Goal: Book appointment/travel/reservation

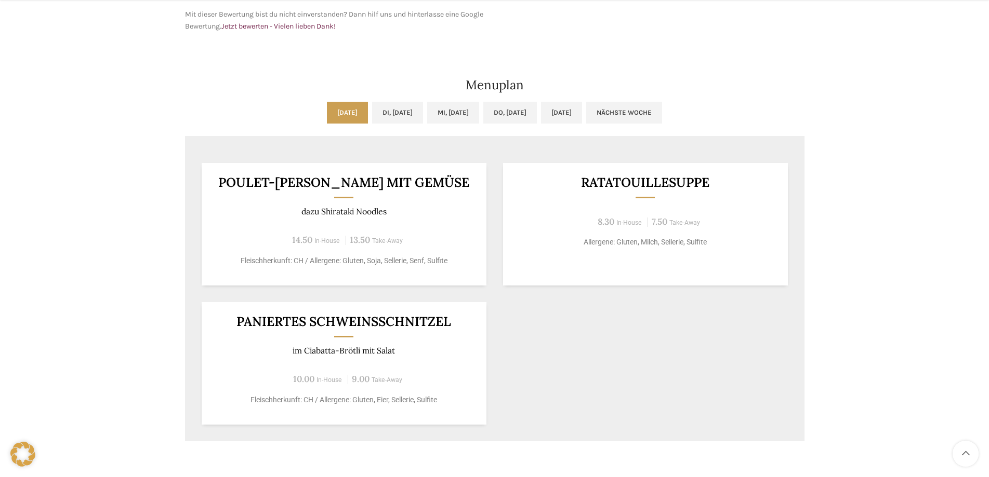
scroll to position [543, 0]
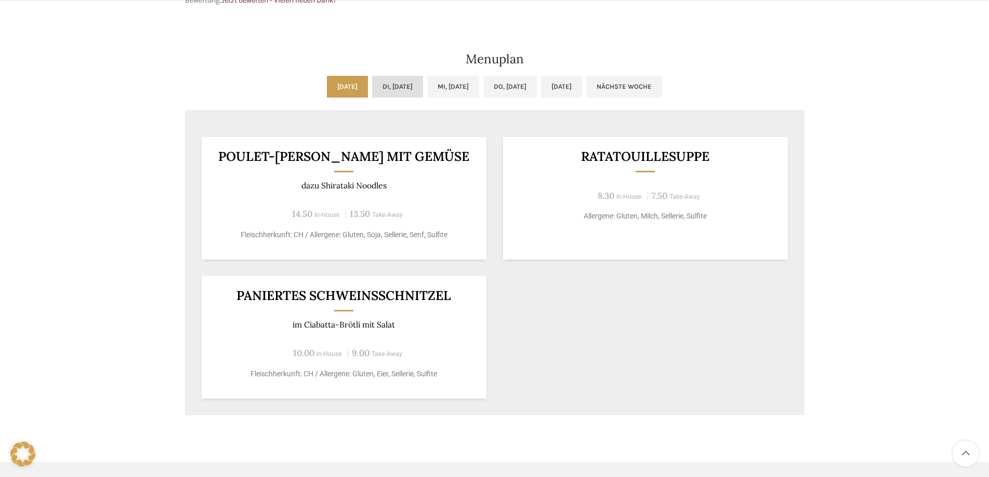
click at [410, 76] on link "Di, [DATE]" at bounding box center [397, 87] width 51 height 22
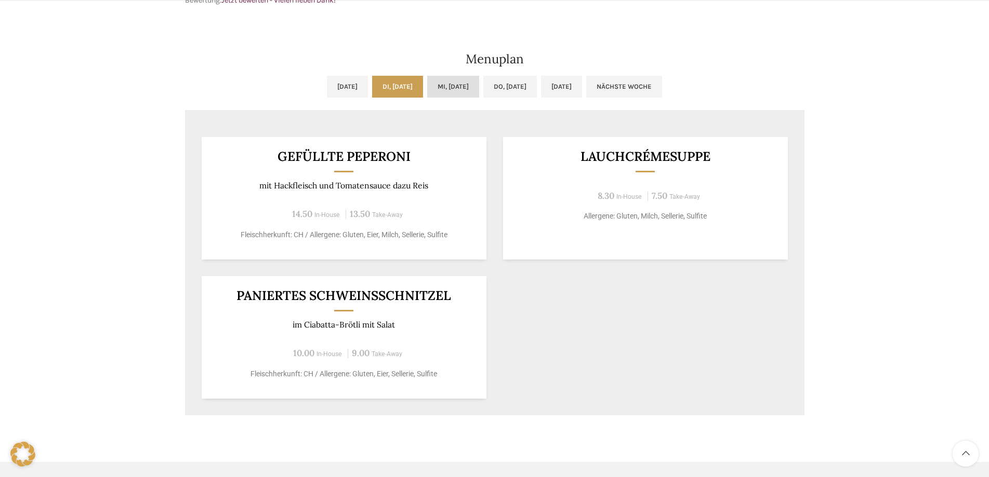
click at [440, 76] on link "Mi, [DATE]" at bounding box center [453, 87] width 52 height 22
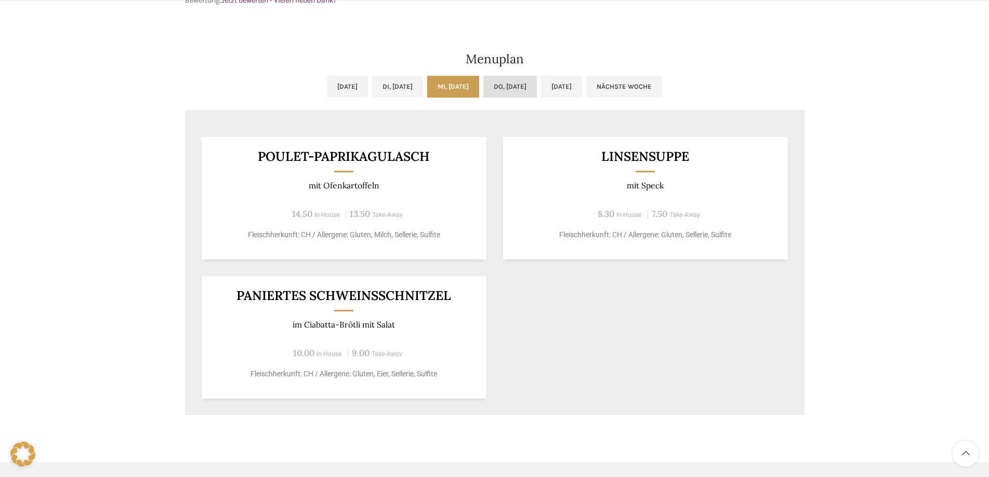
click at [537, 76] on link "Do, [DATE]" at bounding box center [510, 87] width 54 height 22
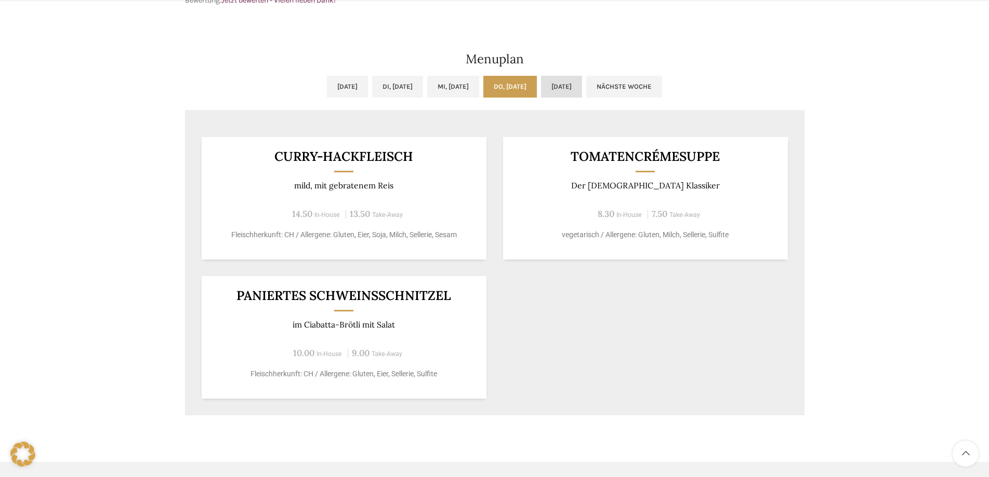
click at [582, 76] on link "[DATE]" at bounding box center [561, 87] width 41 height 22
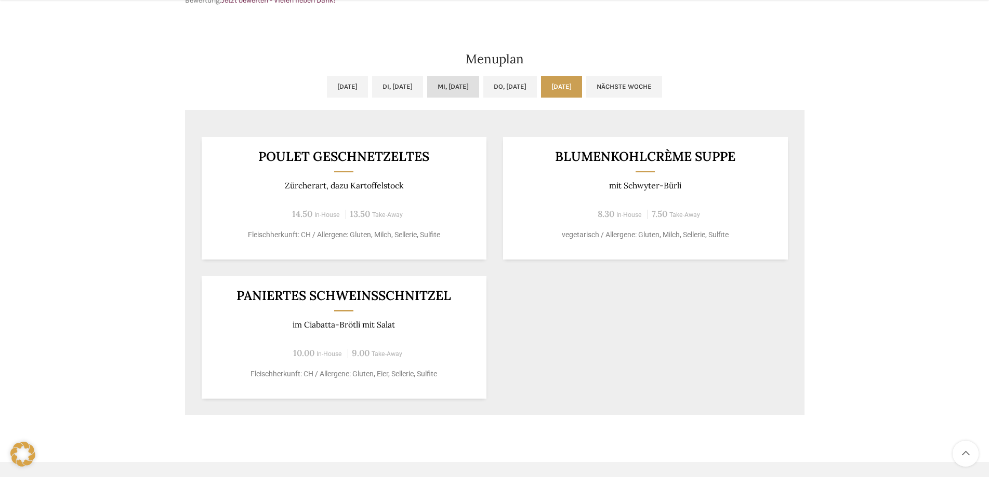
click at [445, 76] on link "Mi, [DATE]" at bounding box center [453, 87] width 52 height 22
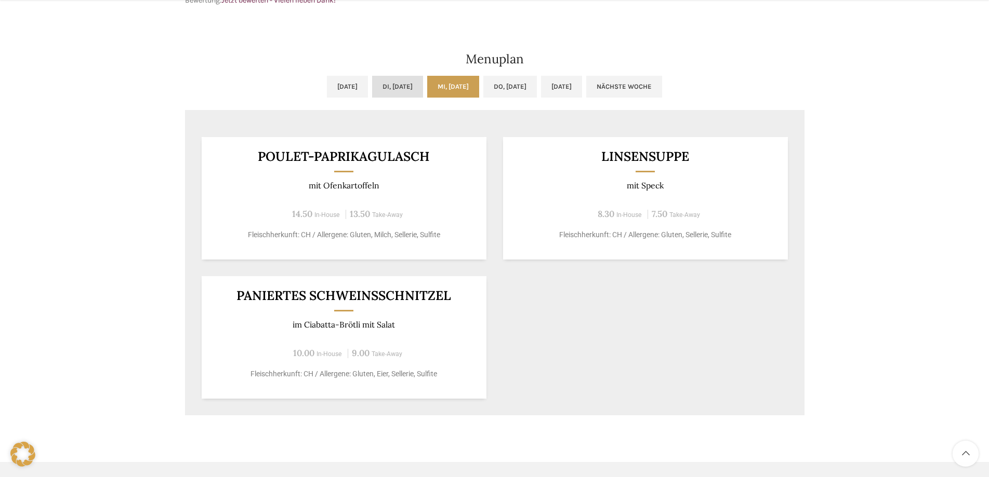
click at [400, 76] on link "Di, [DATE]" at bounding box center [397, 87] width 51 height 22
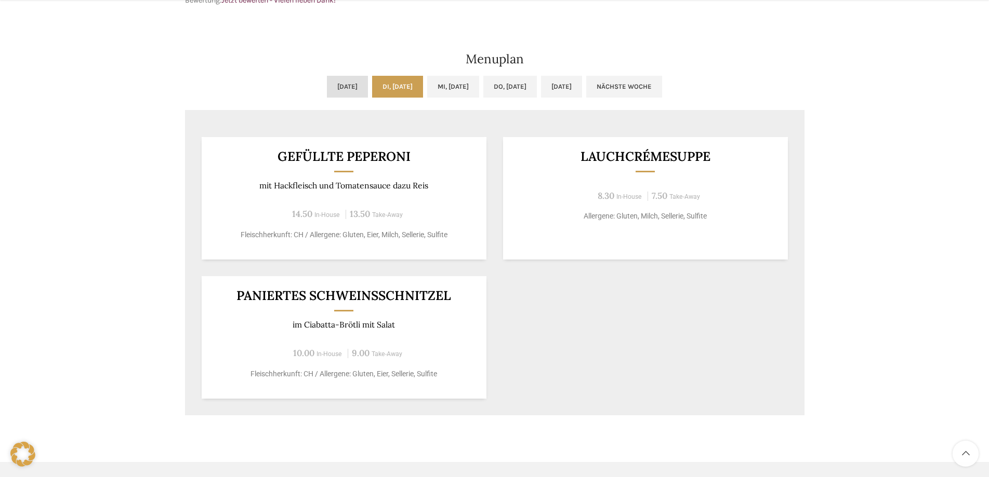
click at [327, 76] on link "[DATE]" at bounding box center [347, 87] width 41 height 22
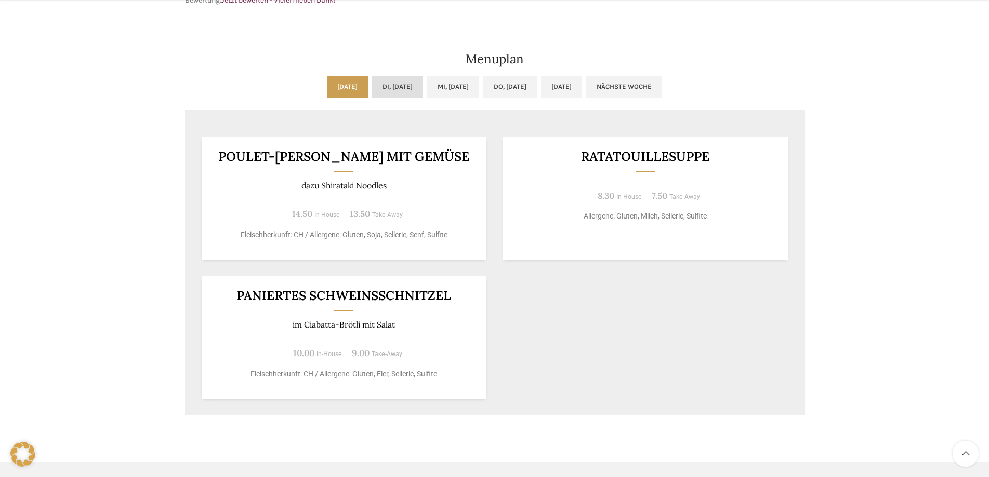
click at [387, 76] on link "Di, [DATE]" at bounding box center [397, 87] width 51 height 22
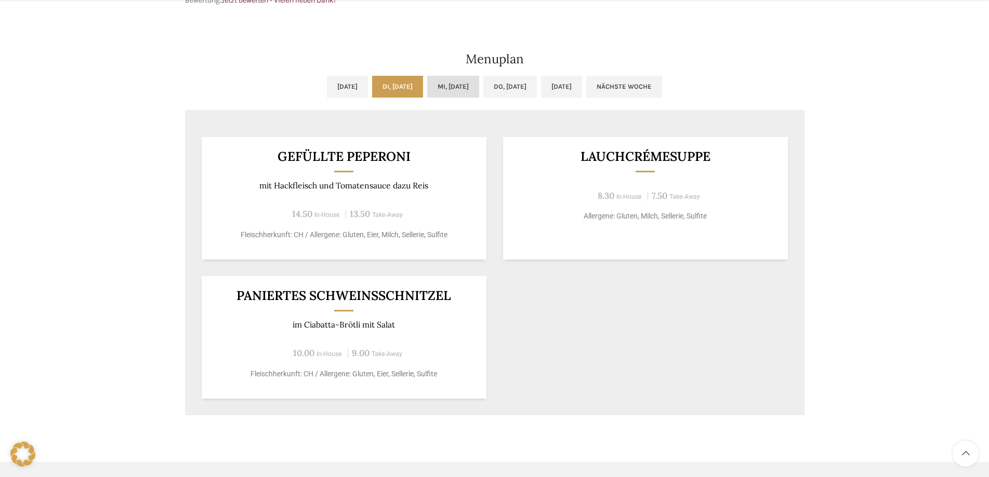
click at [438, 76] on link "Mi, [DATE]" at bounding box center [453, 87] width 52 height 22
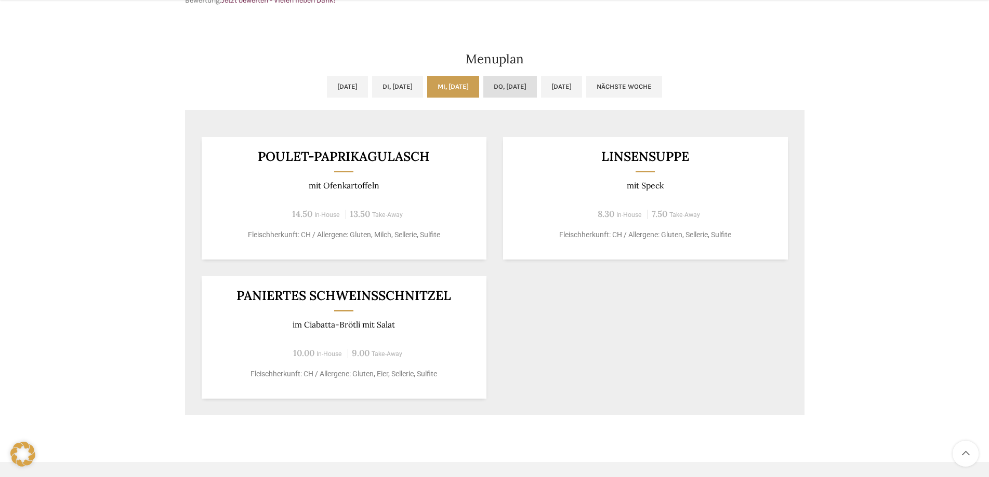
click at [512, 76] on link "Do, [DATE]" at bounding box center [510, 87] width 54 height 22
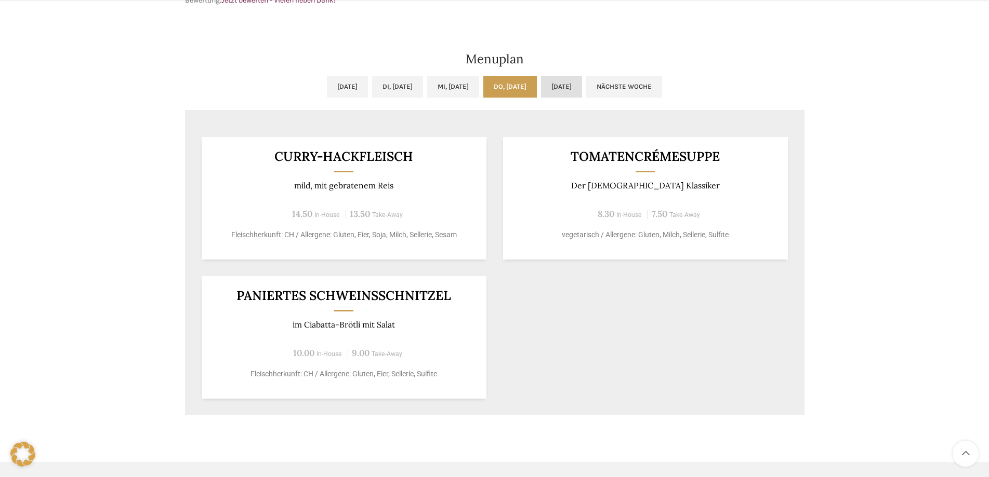
click at [582, 76] on link "[DATE]" at bounding box center [561, 87] width 41 height 22
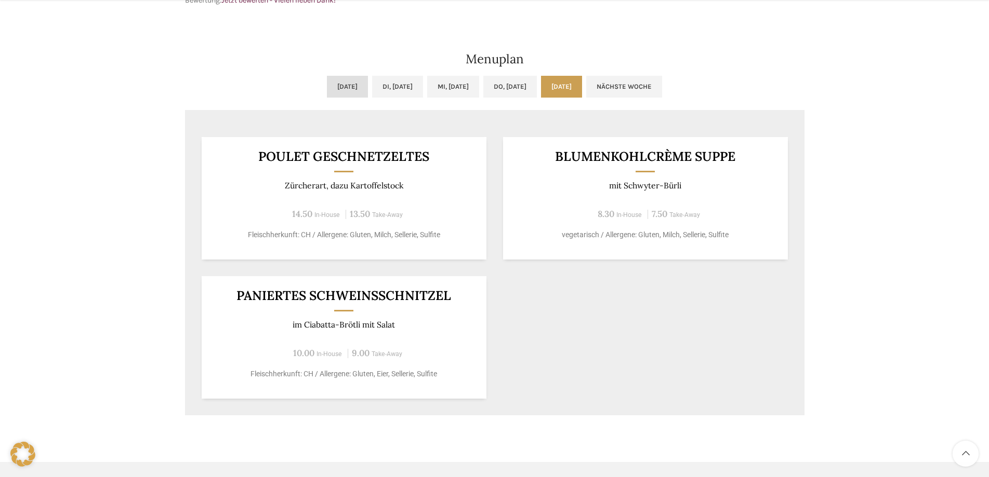
click at [327, 76] on link "[DATE]" at bounding box center [347, 87] width 41 height 22
